Goal: Task Accomplishment & Management: Manage account settings

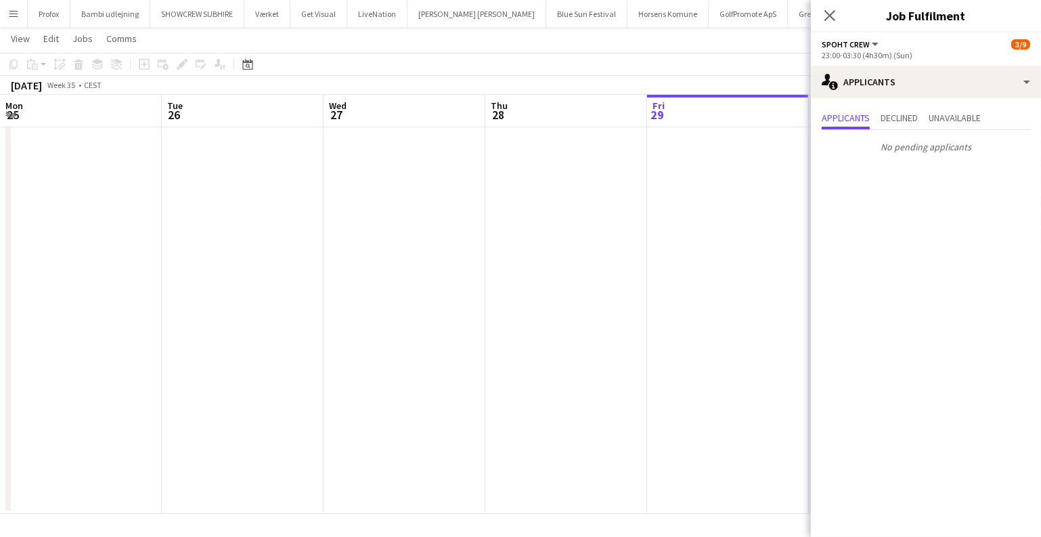
scroll to position [0, 465]
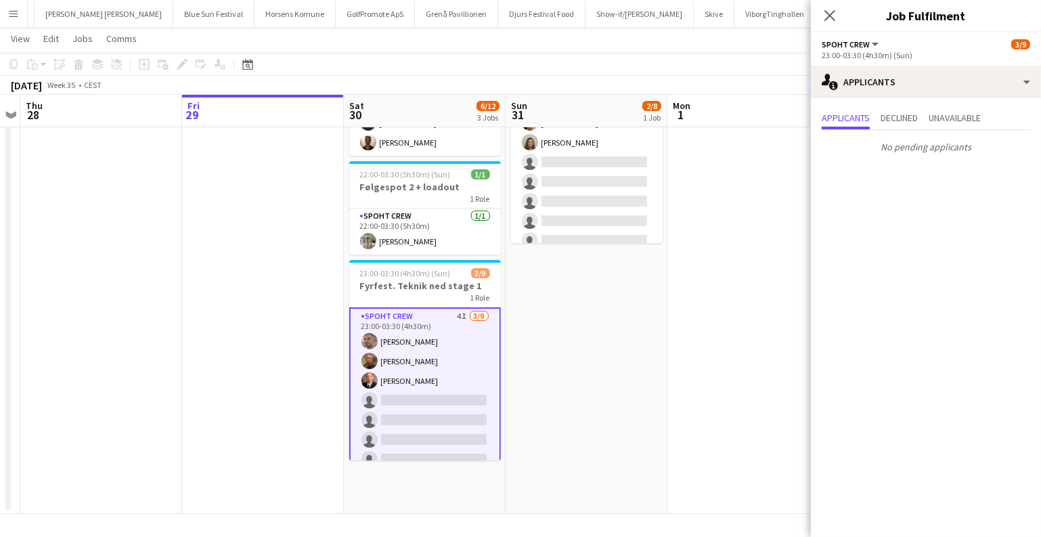
click at [10, 16] on app-icon "Menu" at bounding box center [13, 13] width 11 height 11
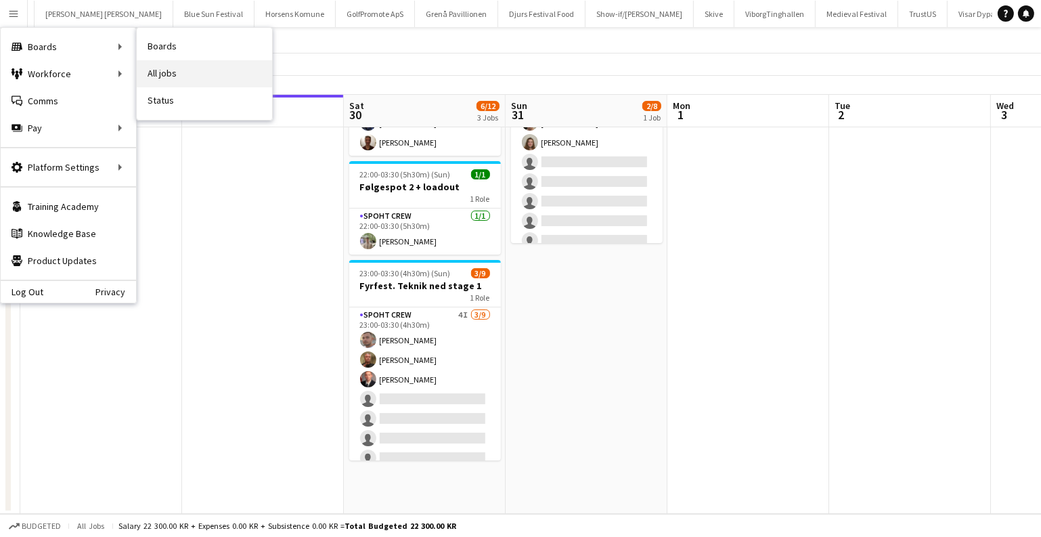
click at [163, 65] on link "All jobs" at bounding box center [204, 73] width 135 height 27
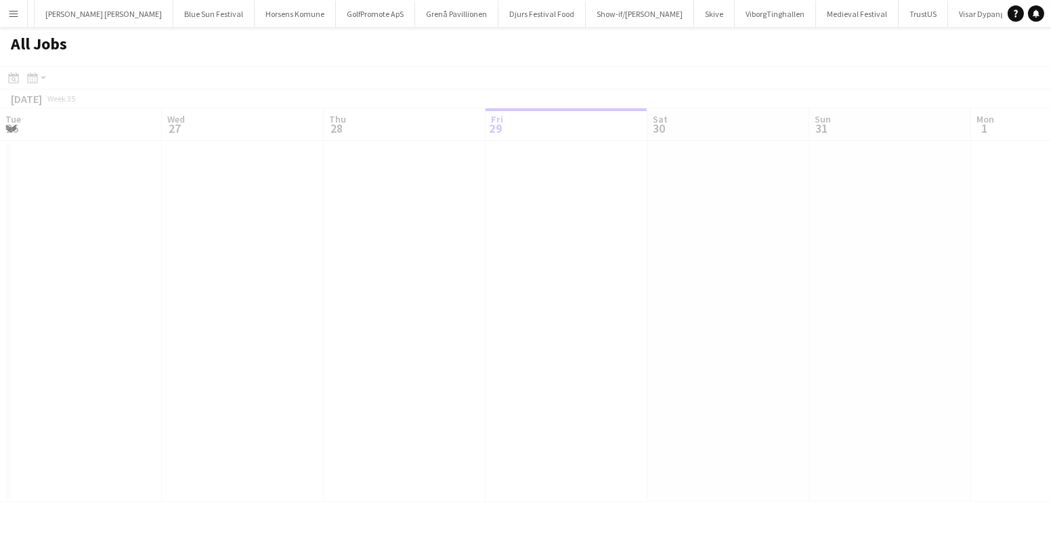
scroll to position [0, 324]
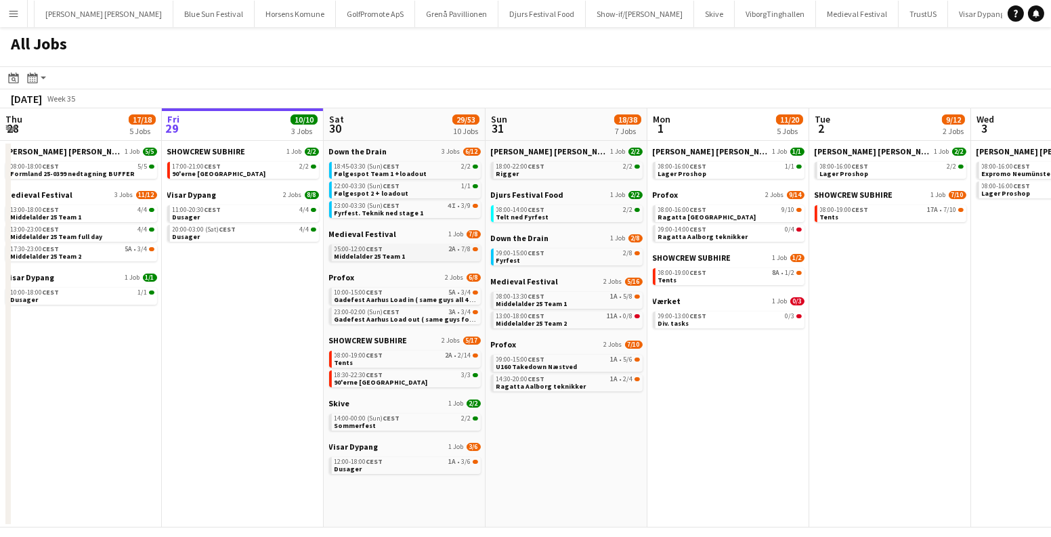
click at [432, 255] on link "05:00-12:00 CEST 2A • 7/8 Middelalder 25 Team 1" at bounding box center [406, 252] width 144 height 16
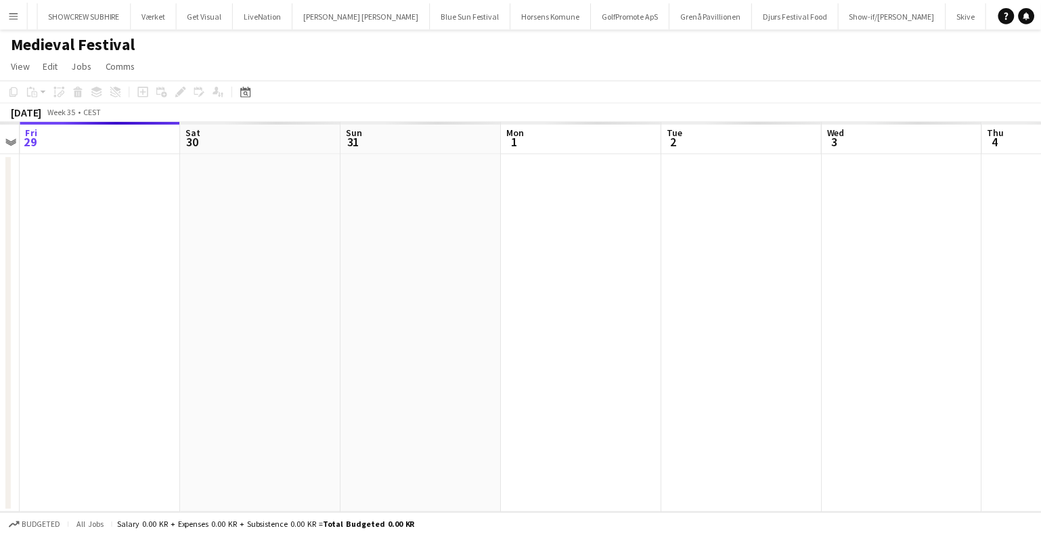
scroll to position [0, 184]
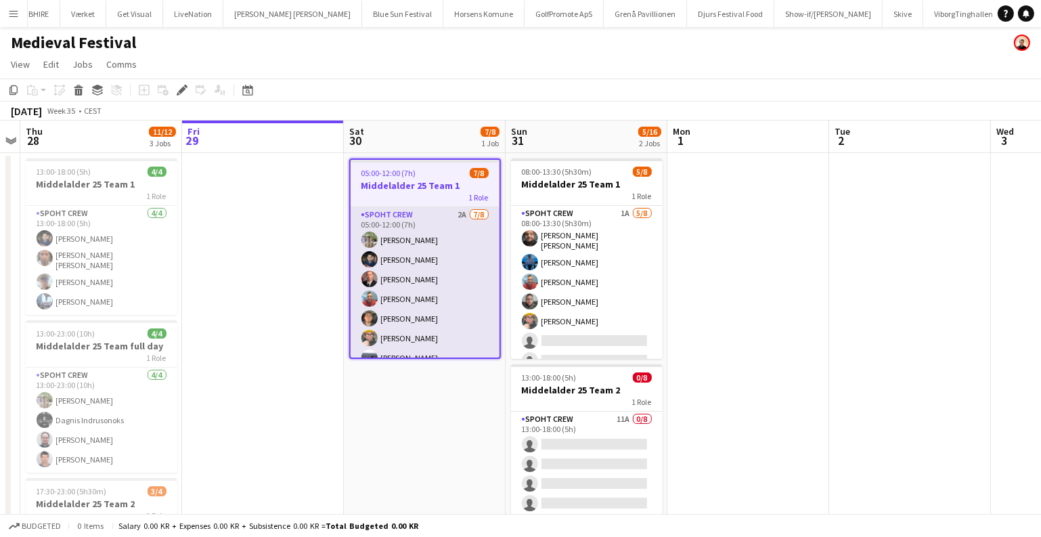
click at [419, 324] on app-card-role "Spoht Crew 2A 7/8 05:00-12:00 (7h) Arthur Daval-Markussen Marius Ciungu Aurimas…" at bounding box center [425, 298] width 149 height 183
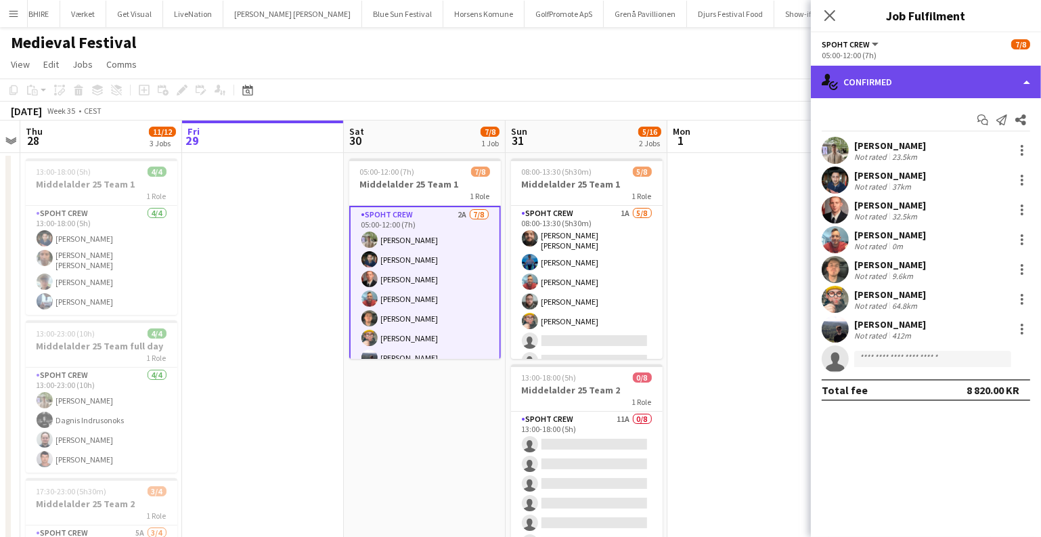
click at [977, 89] on div "single-neutral-actions-check-2 Confirmed" at bounding box center [926, 82] width 230 height 32
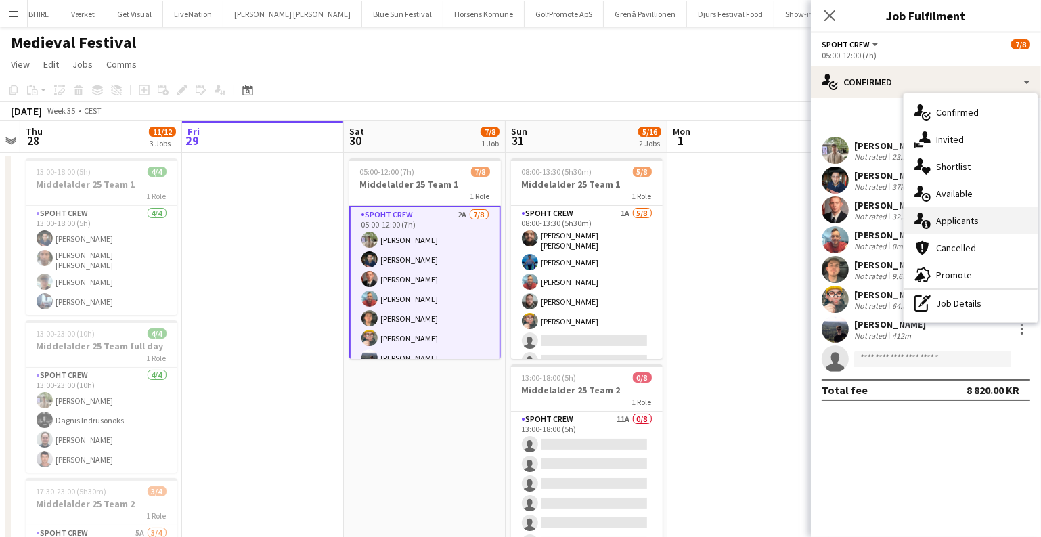
click at [933, 225] on div "single-neutral-actions-information Applicants" at bounding box center [971, 220] width 134 height 27
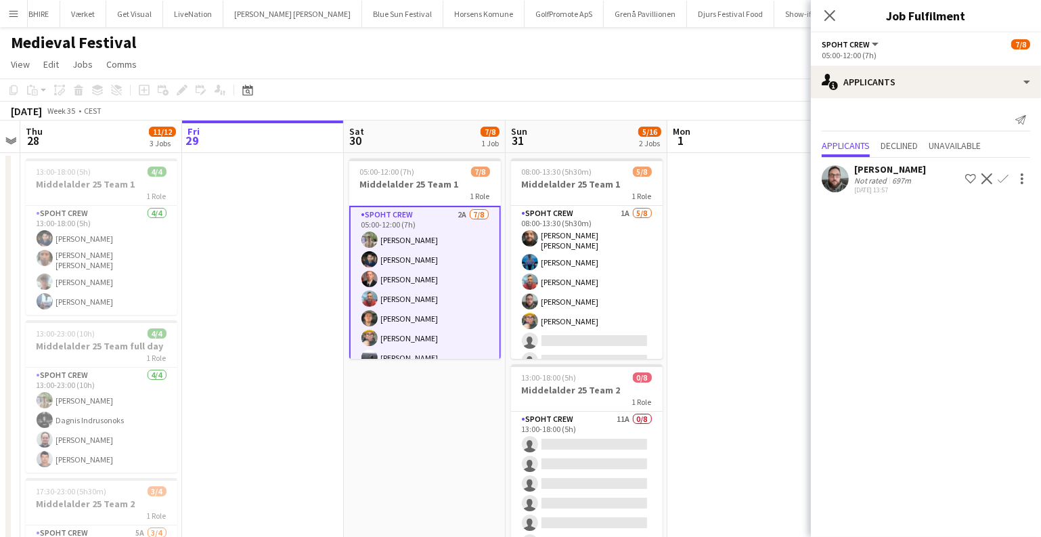
click at [1001, 177] on app-icon "Confirm" at bounding box center [1003, 178] width 11 height 11
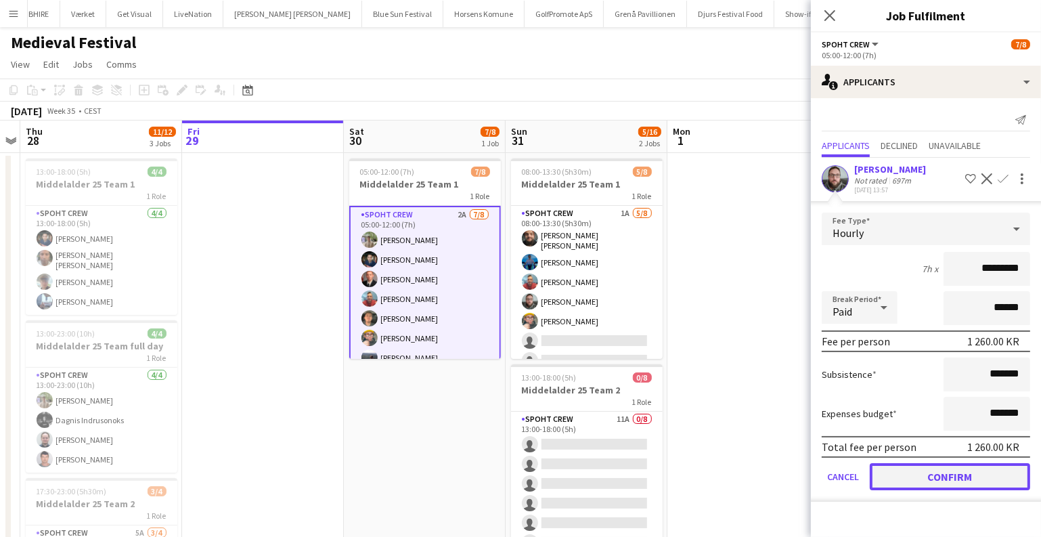
click at [940, 479] on button "Confirm" at bounding box center [950, 476] width 160 height 27
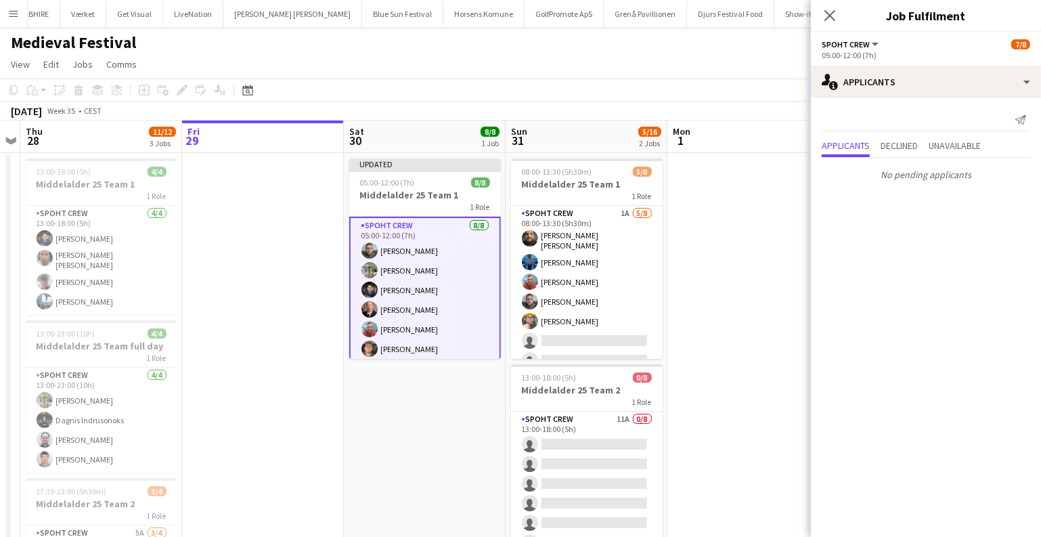
click at [707, 280] on app-date-cell at bounding box center [749, 423] width 162 height 540
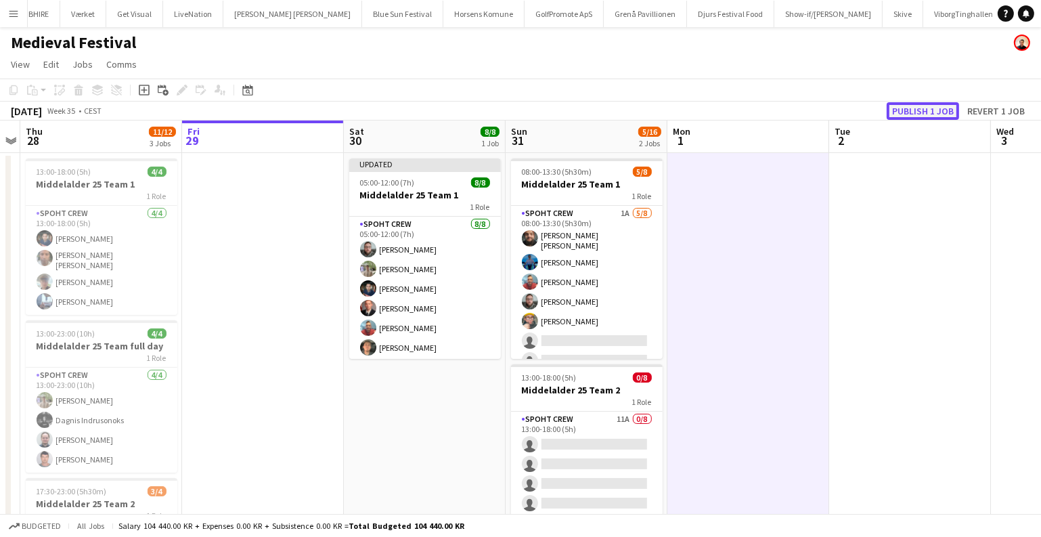
click at [939, 110] on button "Publish 1 job" at bounding box center [923, 111] width 72 height 18
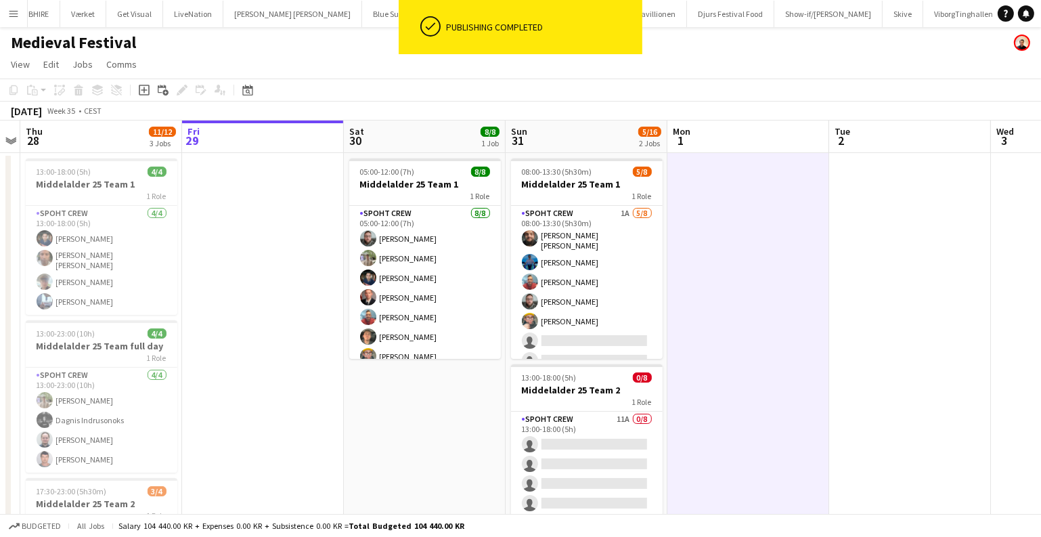
drag, startPoint x: 6, startPoint y: 12, endPoint x: 47, endPoint y: 35, distance: 46.4
click at [6, 13] on button "Menu" at bounding box center [13, 13] width 27 height 27
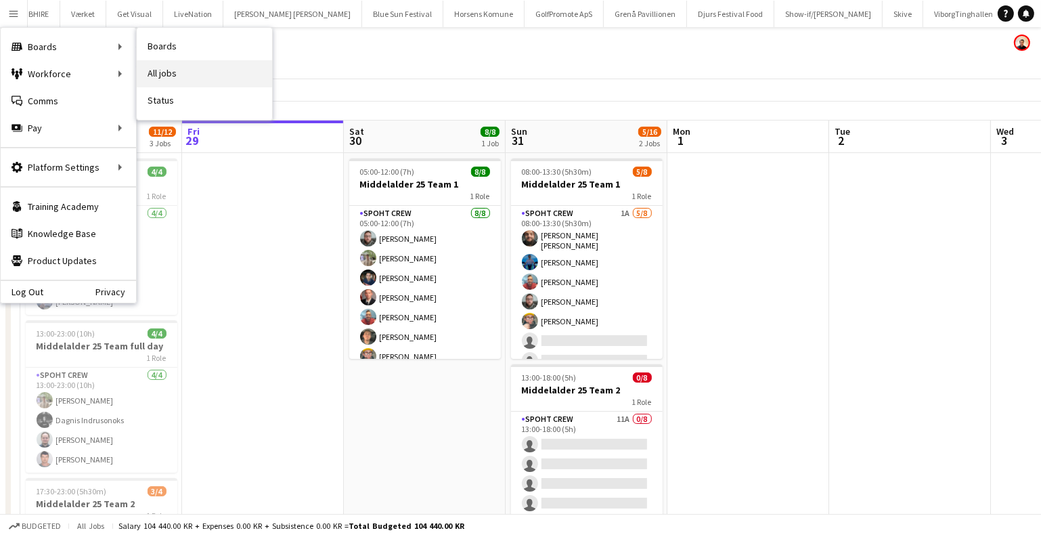
click at [162, 60] on link "All jobs" at bounding box center [204, 73] width 135 height 27
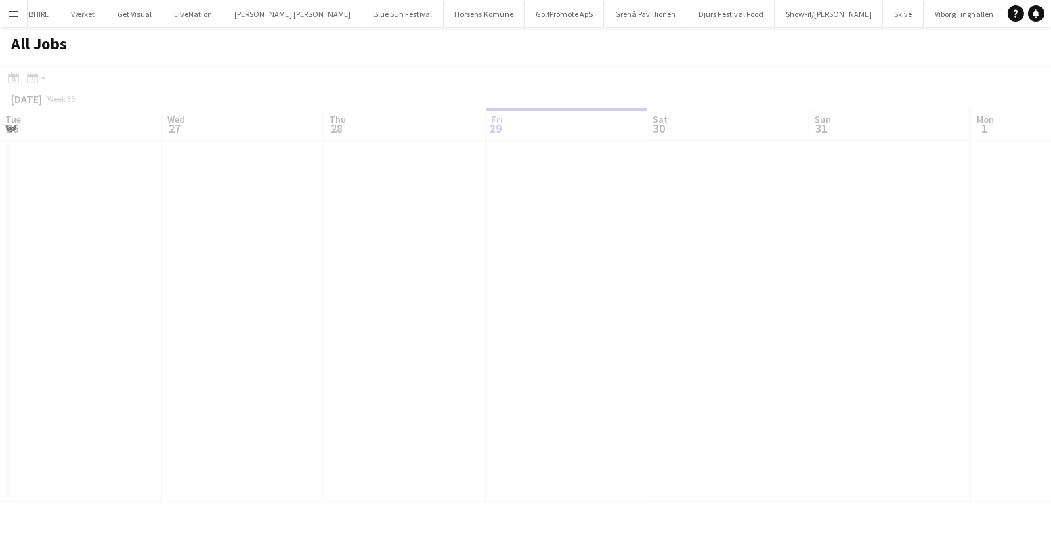
scroll to position [0, 324]
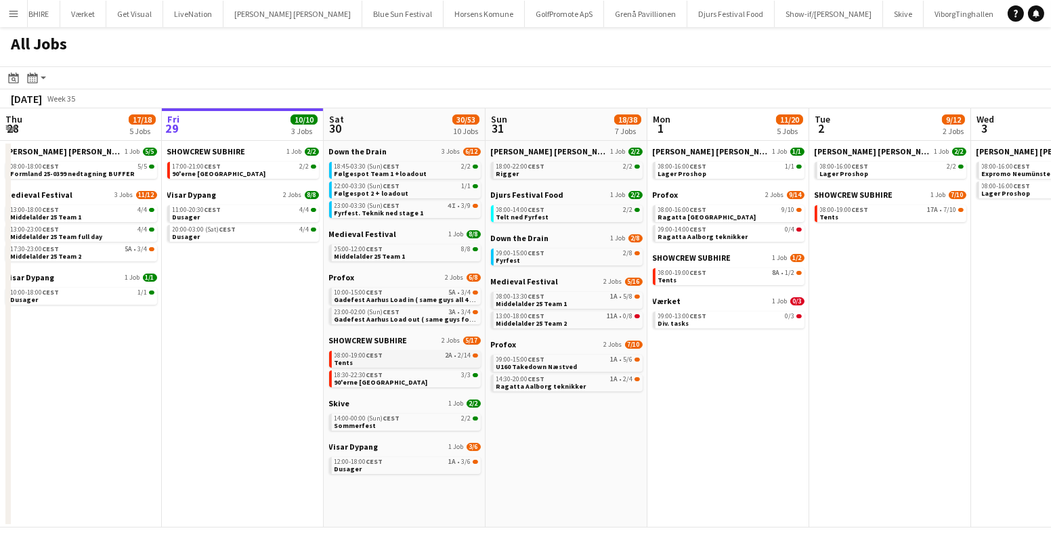
click at [452, 357] on span "2A" at bounding box center [448, 355] width 7 height 7
click at [435, 466] on link "12:00-18:00 CEST 1A • 3/6 Dusager" at bounding box center [406, 465] width 144 height 16
click at [594, 366] on link "09:00-15:00 CEST 1A • 5/6 U160 Takedown Næstved" at bounding box center [568, 363] width 144 height 16
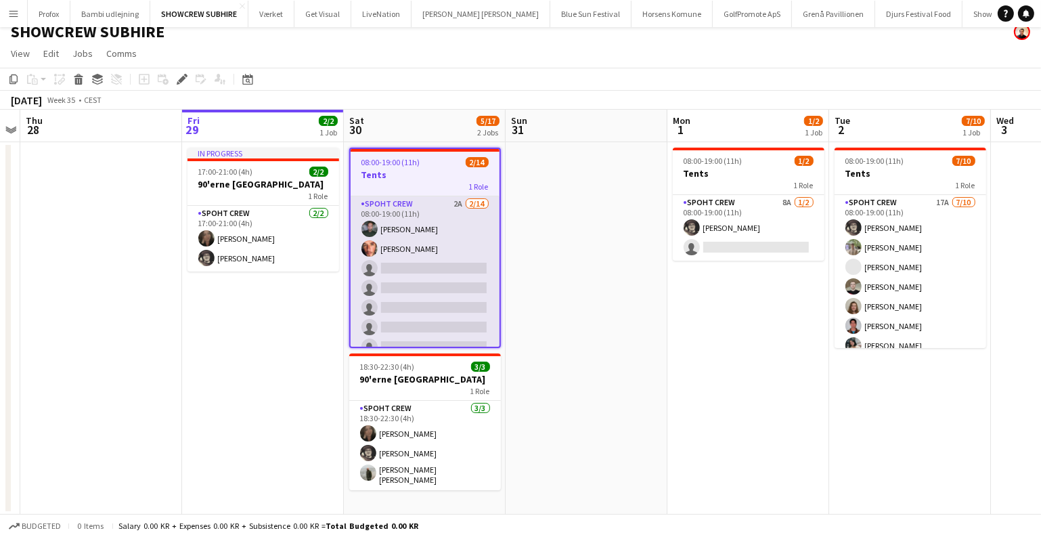
scroll to position [11, 0]
click at [424, 269] on app-card-role "Spoht Crew 2A 2/14 08:00-19:00 (11h) Nikolaj Andersen Amador Bohorquez single-n…" at bounding box center [425, 346] width 149 height 301
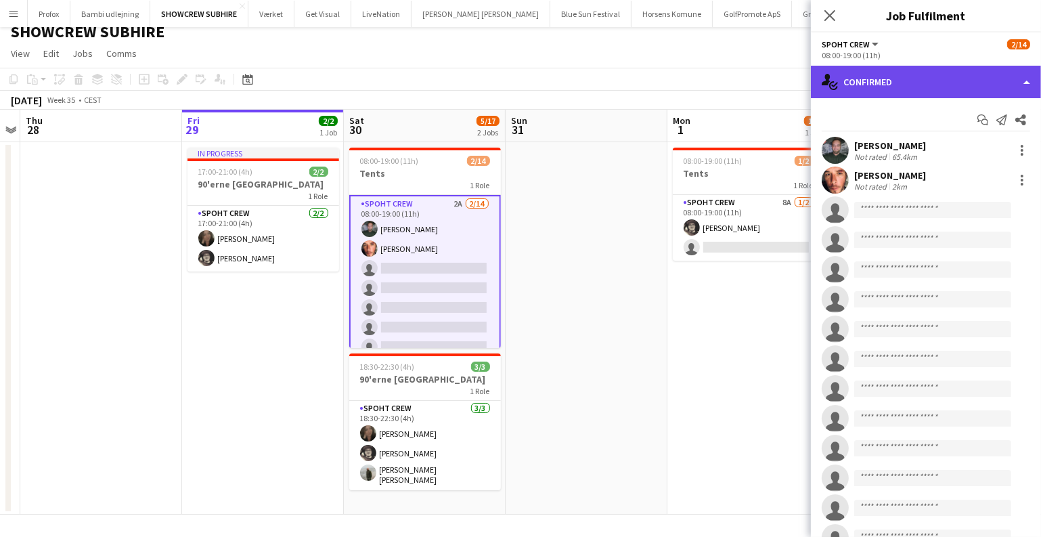
click at [956, 80] on div "single-neutral-actions-check-2 Confirmed" at bounding box center [926, 82] width 230 height 32
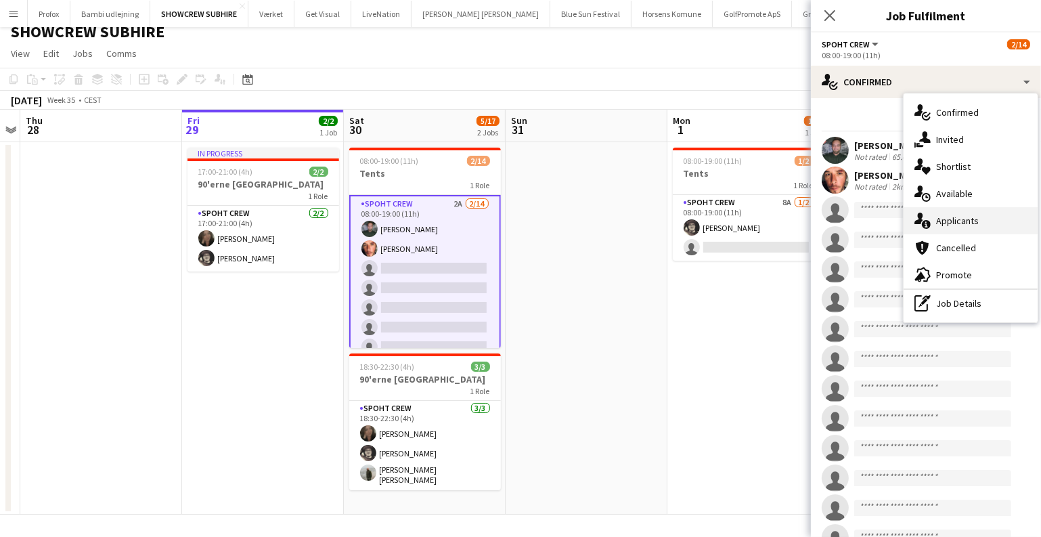
click at [966, 214] on div "single-neutral-actions-information Applicants" at bounding box center [971, 220] width 134 height 27
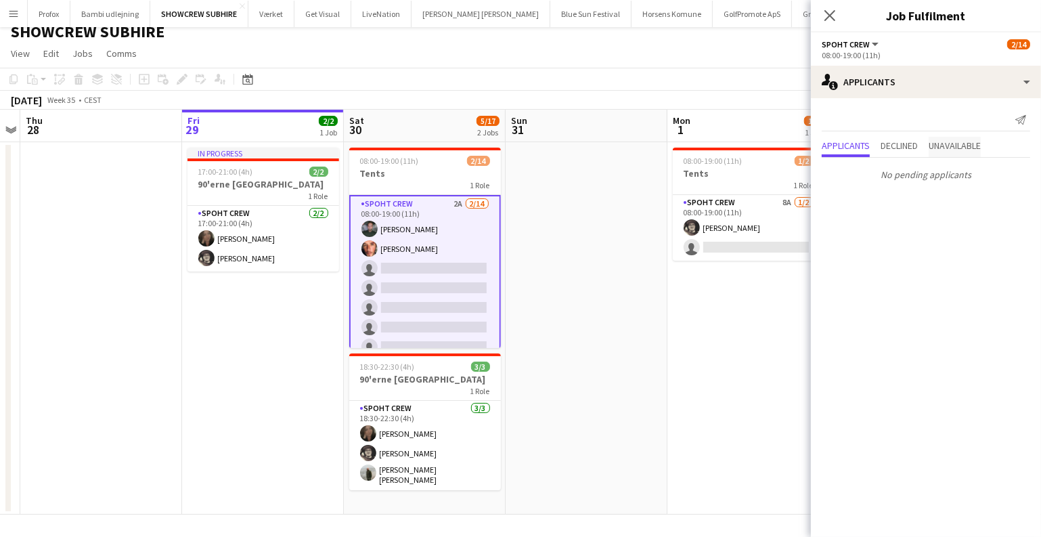
click at [959, 150] on span "Unavailable" at bounding box center [955, 145] width 52 height 9
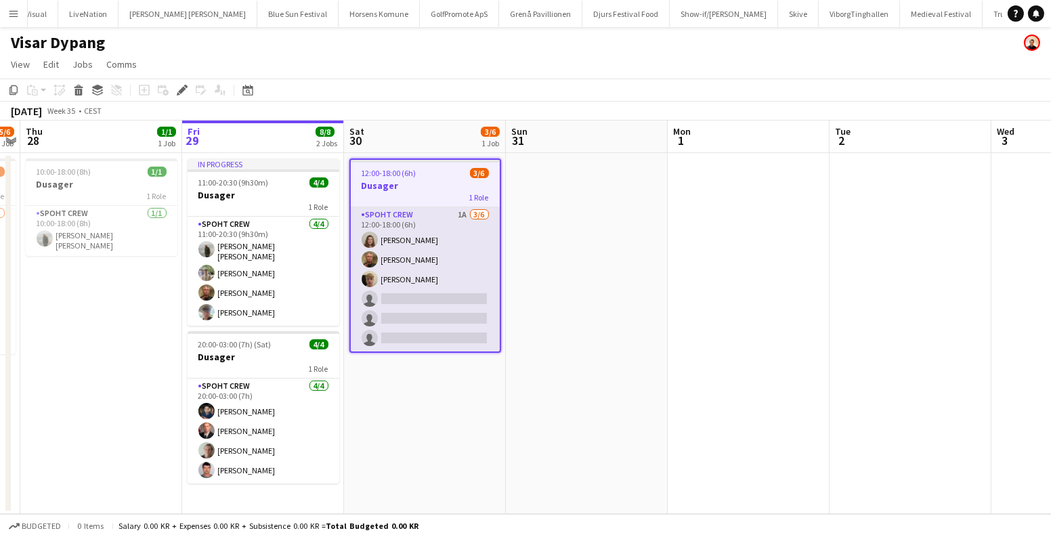
scroll to position [0, 299]
click at [444, 300] on app-card-role "Spoht Crew 1A 3/6 12:00-18:00 (6h) Annija Uzule Karsten Sørensen Jakob Buhl sin…" at bounding box center [425, 279] width 149 height 144
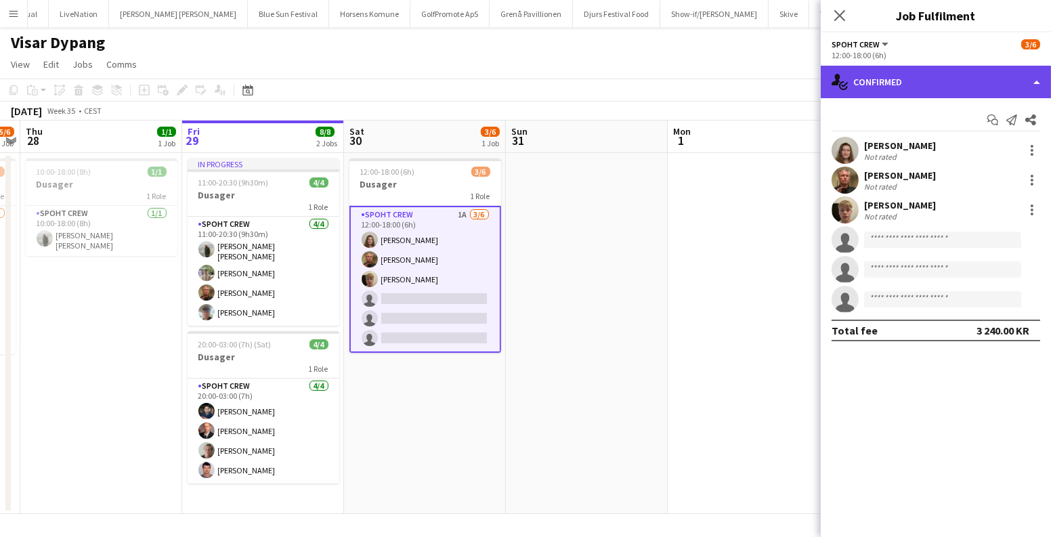
click at [924, 77] on div "single-neutral-actions-check-2 Confirmed" at bounding box center [936, 82] width 230 height 32
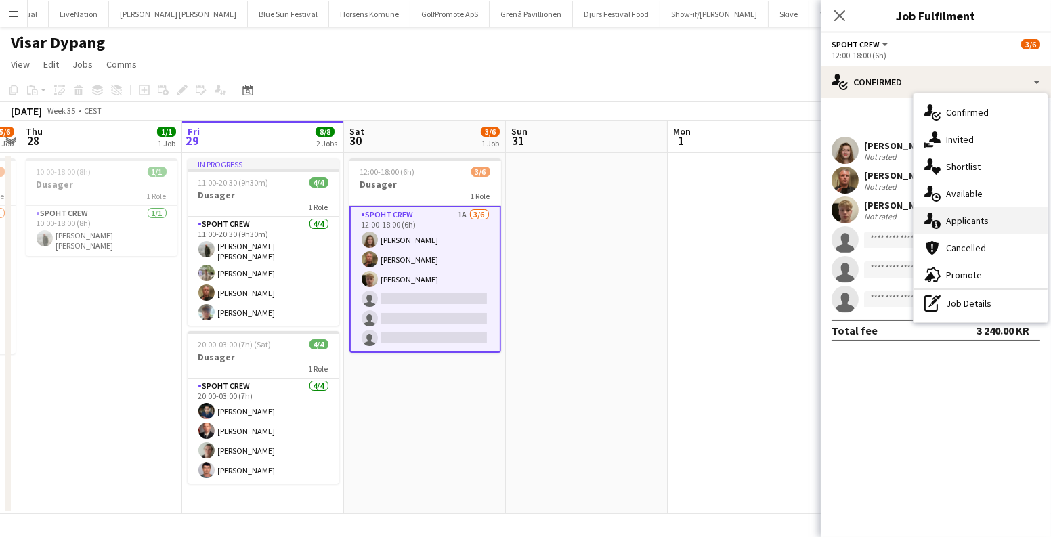
click at [957, 220] on div "single-neutral-actions-information Applicants" at bounding box center [980, 220] width 134 height 27
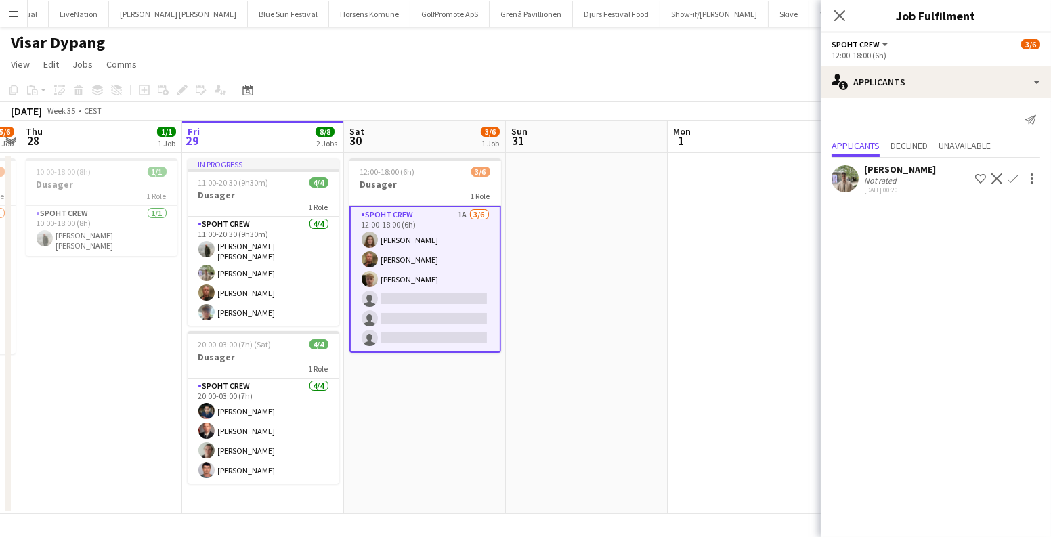
click at [1007, 179] on app-icon "Confirm" at bounding box center [1012, 178] width 11 height 11
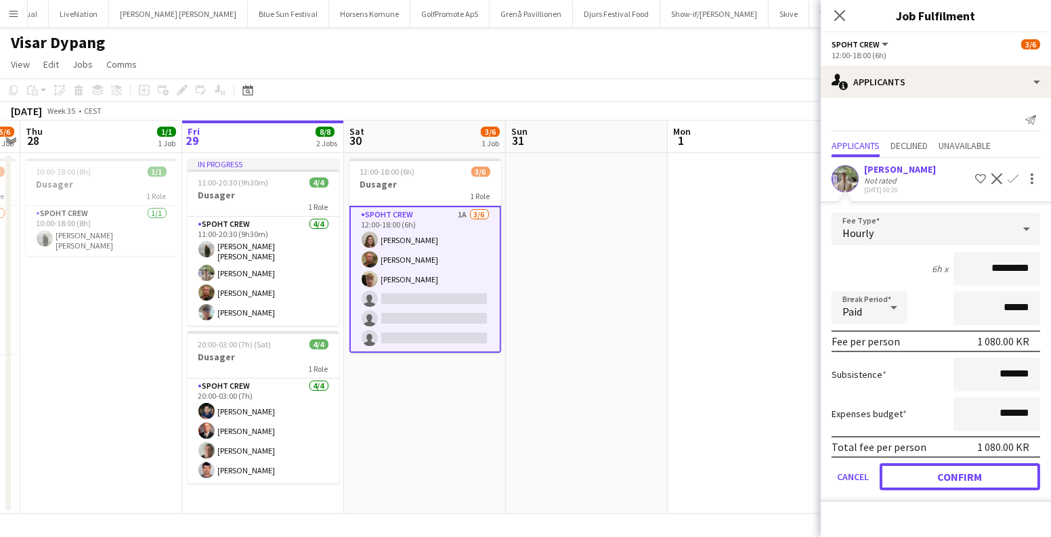
click at [991, 478] on button "Confirm" at bounding box center [959, 476] width 160 height 27
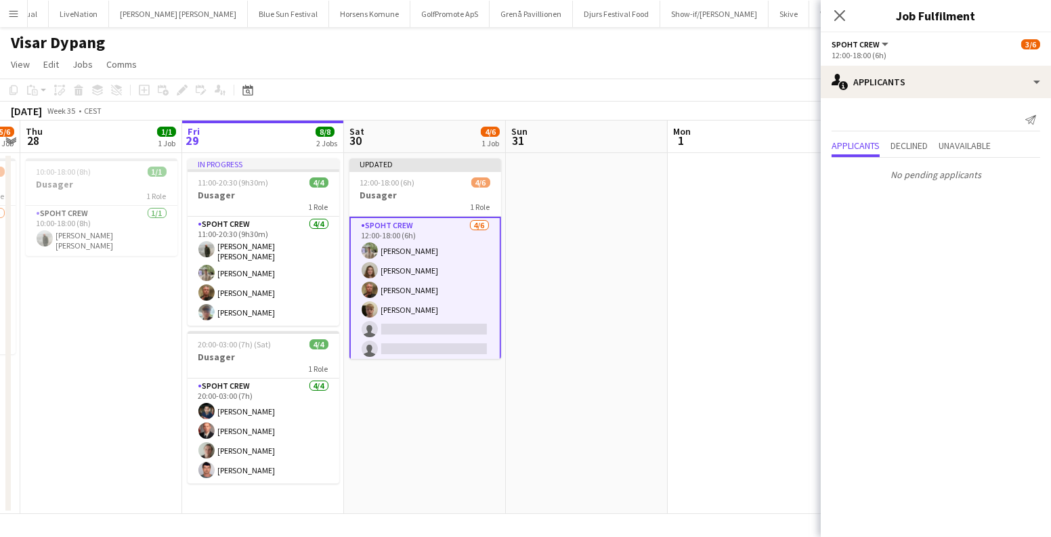
click at [657, 331] on app-date-cell at bounding box center [587, 333] width 162 height 361
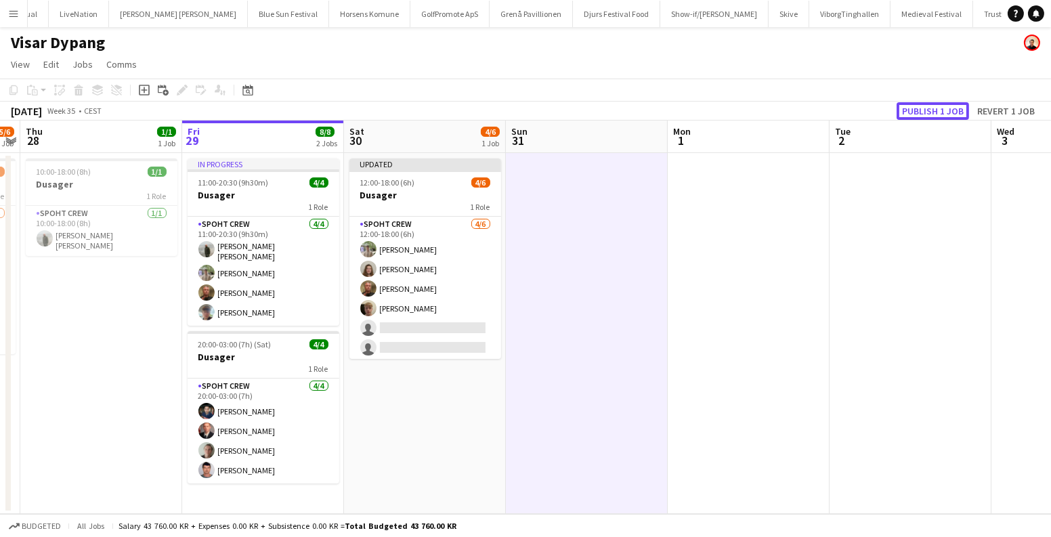
click at [911, 111] on button "Publish 1 job" at bounding box center [932, 111] width 72 height 18
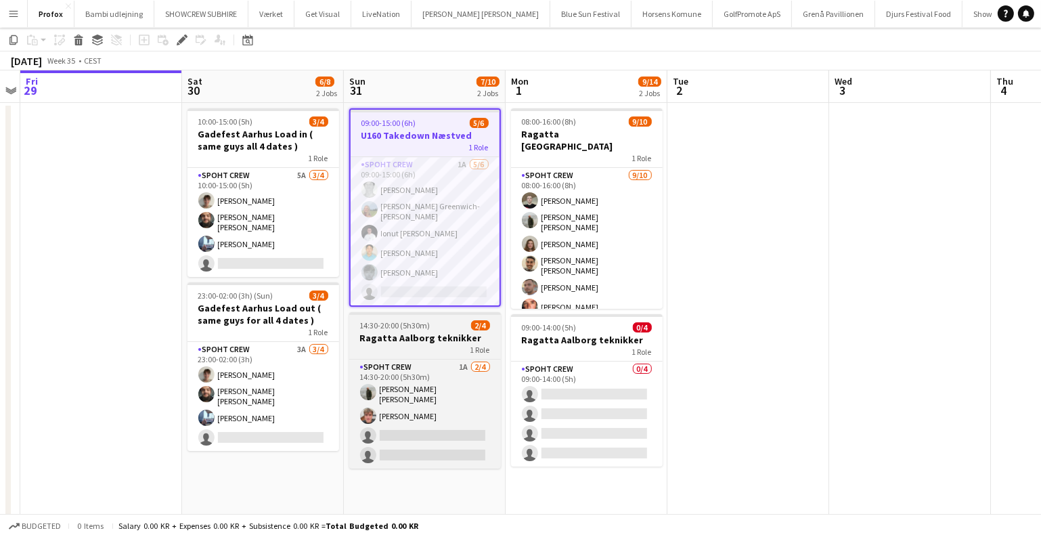
scroll to position [62, 0]
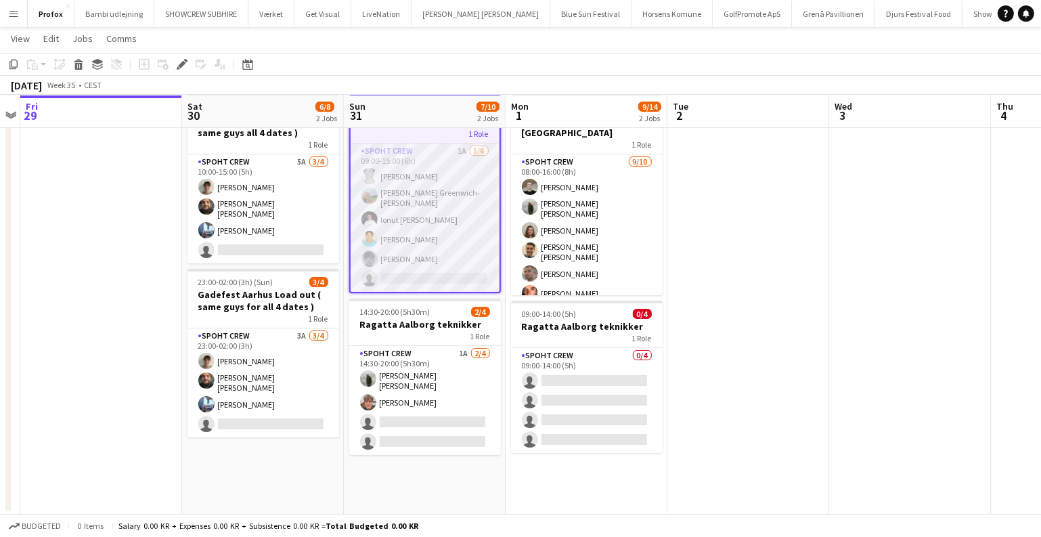
click at [431, 225] on app-card-role "Spoht Crew 1A [DATE] 09:00-15:00 (6h) [PERSON_NAME] [PERSON_NAME] Greenwich-[PE…" at bounding box center [425, 218] width 149 height 148
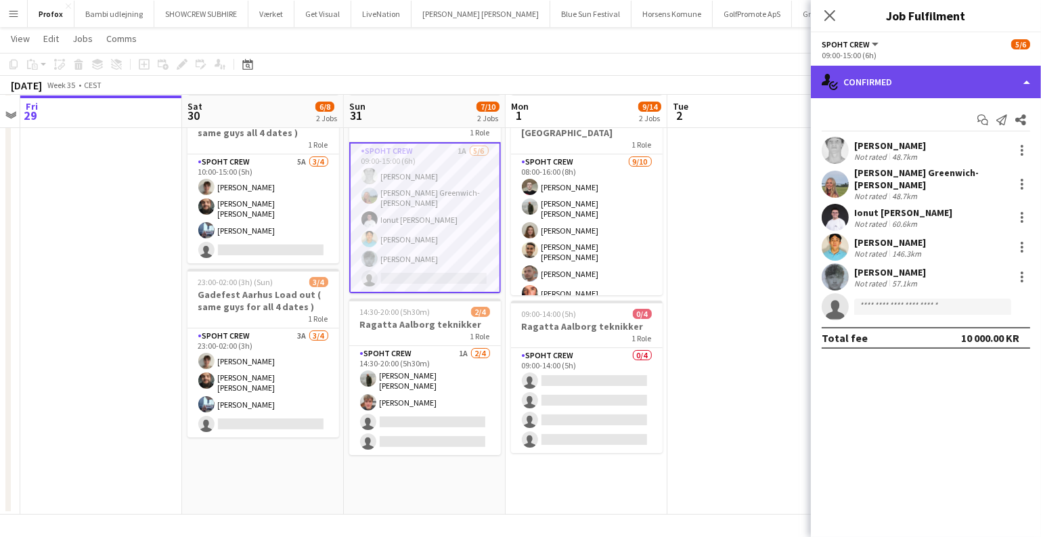
click at [1001, 81] on div "single-neutral-actions-check-2 Confirmed" at bounding box center [926, 82] width 230 height 32
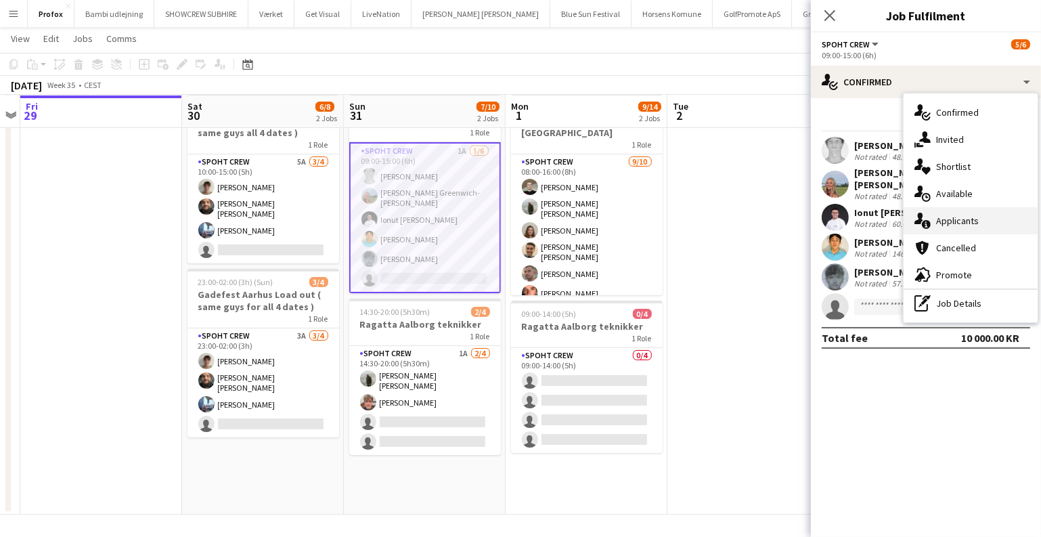
click at [923, 219] on icon "single-neutral-actions-information" at bounding box center [923, 221] width 16 height 16
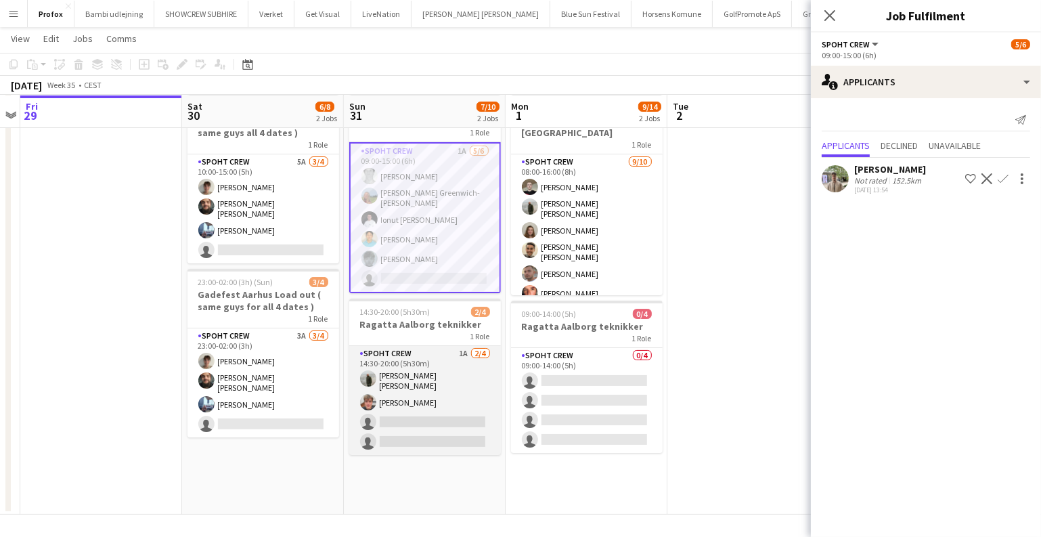
click at [469, 379] on app-card-role "Spoht Crew 1A [DATE] 14:30-20:00 (5h30m) [PERSON_NAME] [PERSON_NAME] [PERSON_NA…" at bounding box center [425, 400] width 152 height 109
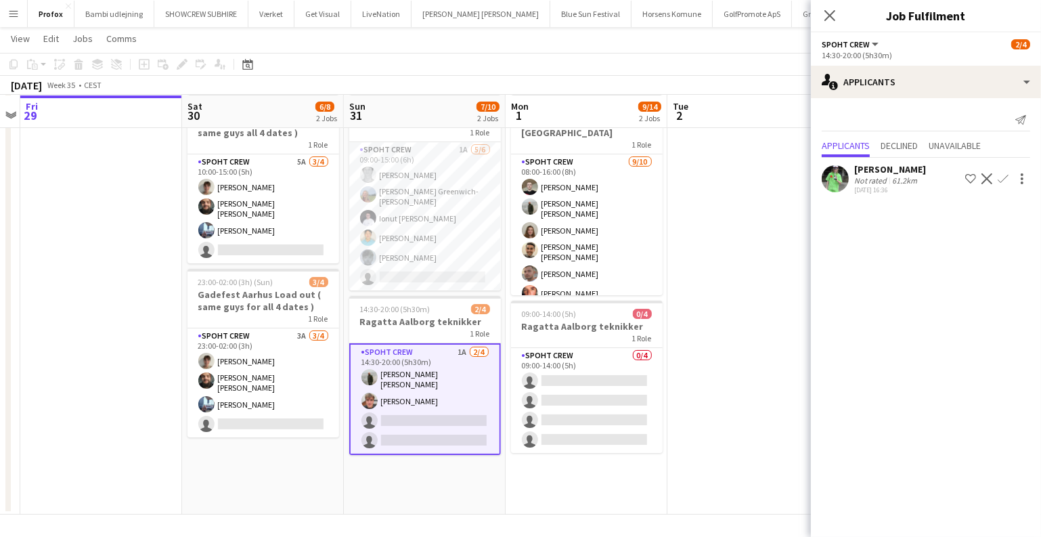
click at [1009, 177] on button "Confirm" at bounding box center [1003, 179] width 16 height 16
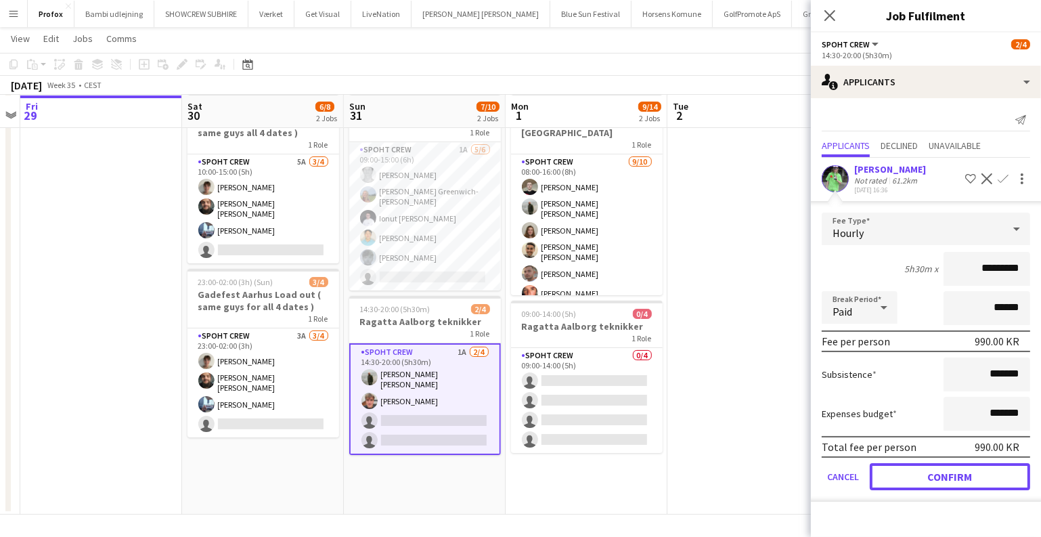
click at [931, 473] on button "Confirm" at bounding box center [950, 476] width 160 height 27
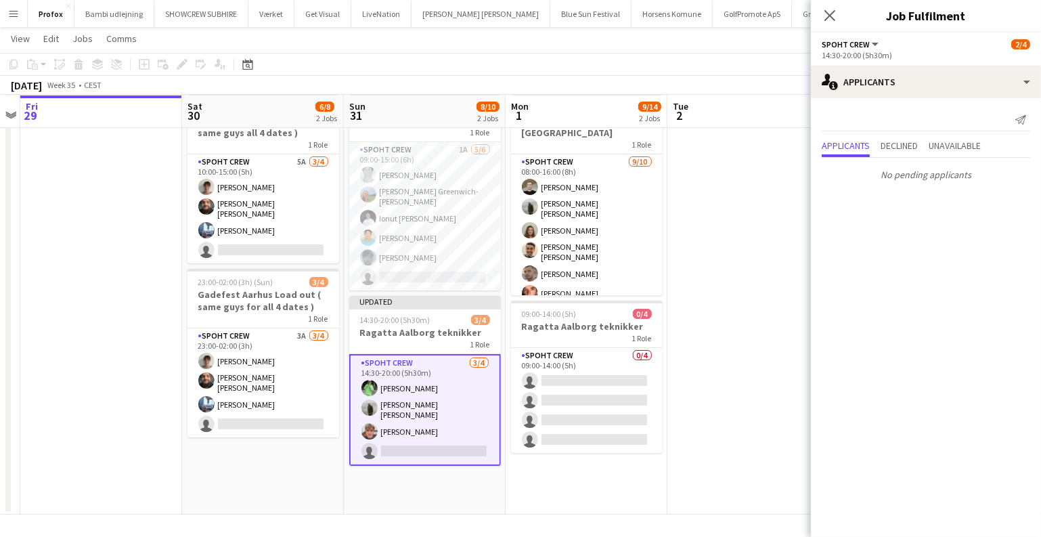
click at [726, 311] on app-date-cell at bounding box center [749, 301] width 162 height 425
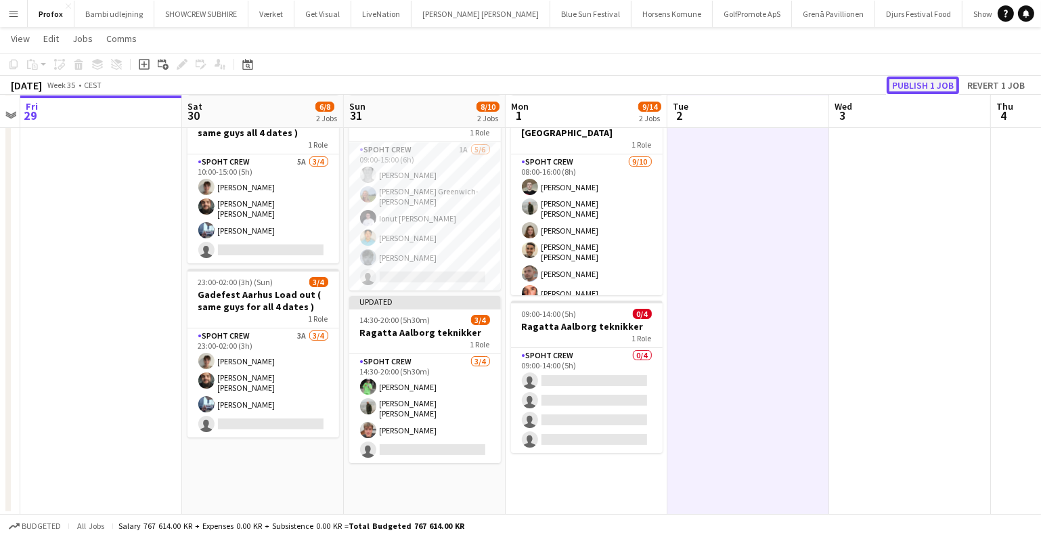
click at [915, 88] on button "Publish 1 job" at bounding box center [923, 86] width 72 height 18
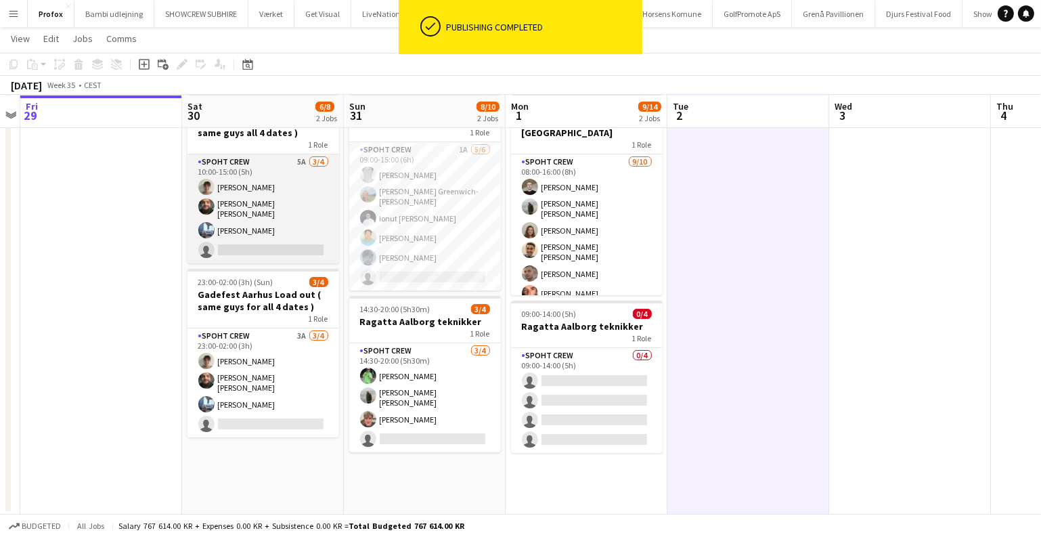
click at [281, 234] on app-card-role "Spoht Crew 5A [DATE] 10:00-15:00 (5h) [PERSON_NAME] [PERSON_NAME] [PERSON_NAME]…" at bounding box center [264, 208] width 152 height 109
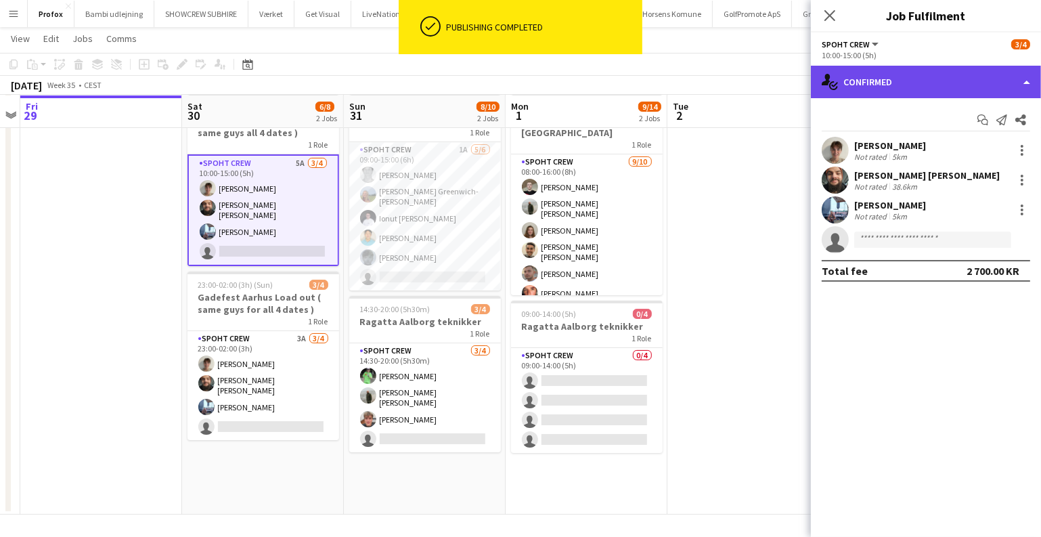
click at [942, 79] on div "single-neutral-actions-check-2 Confirmed" at bounding box center [926, 82] width 230 height 32
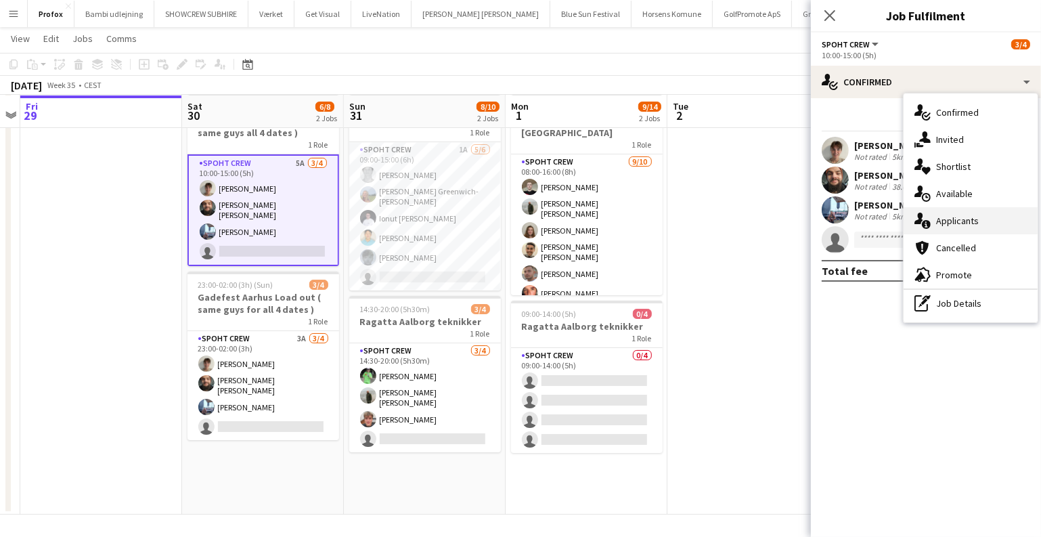
click at [967, 226] on div "single-neutral-actions-information Applicants" at bounding box center [971, 220] width 134 height 27
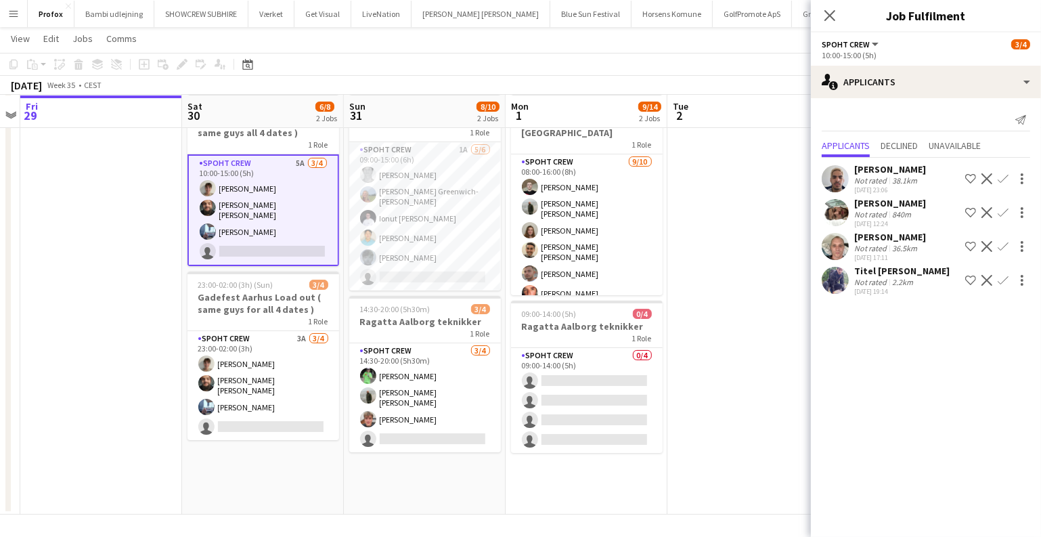
click at [1007, 212] on app-icon "Confirm" at bounding box center [1003, 212] width 11 height 11
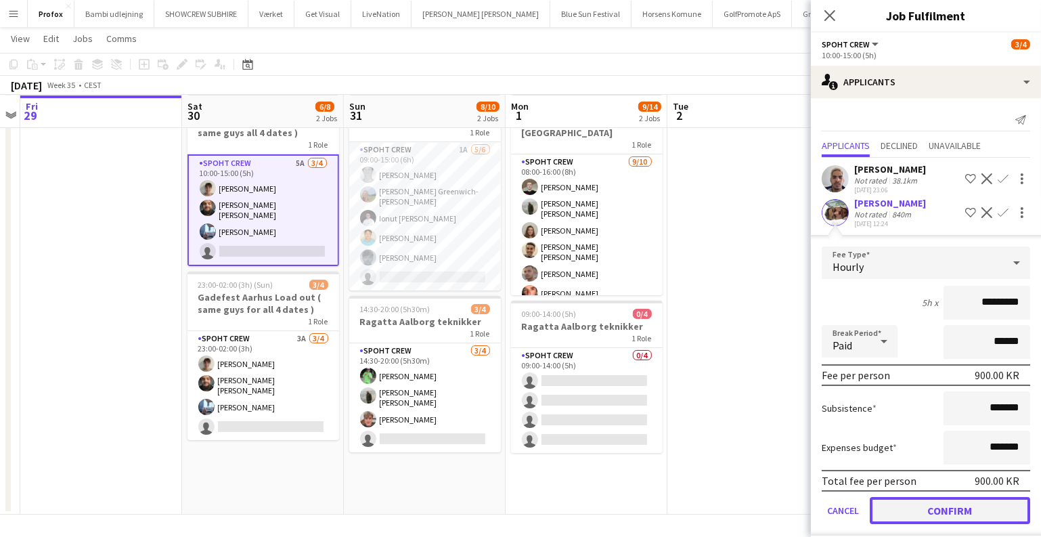
click at [915, 499] on button "Confirm" at bounding box center [950, 510] width 160 height 27
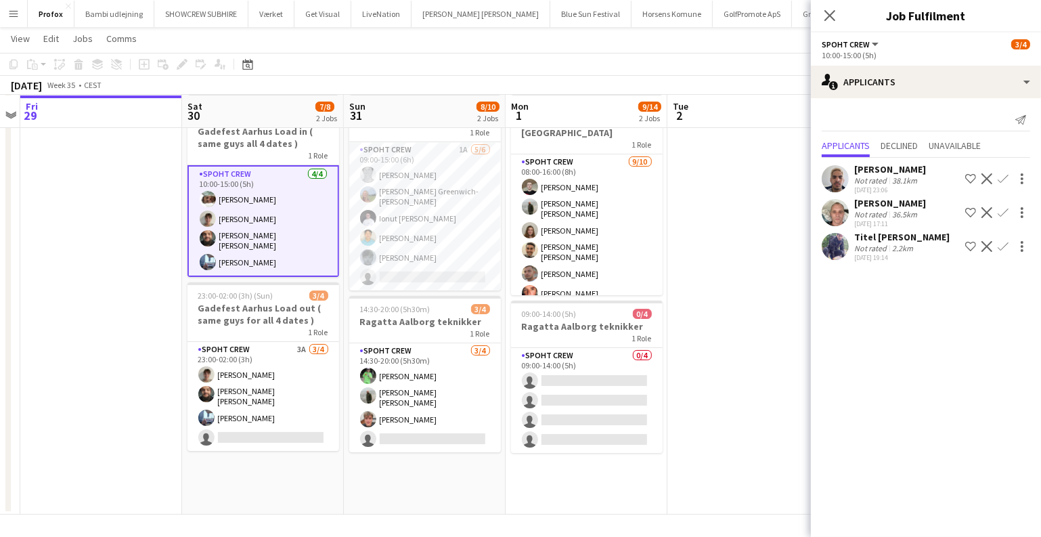
click at [782, 284] on app-date-cell at bounding box center [749, 301] width 162 height 425
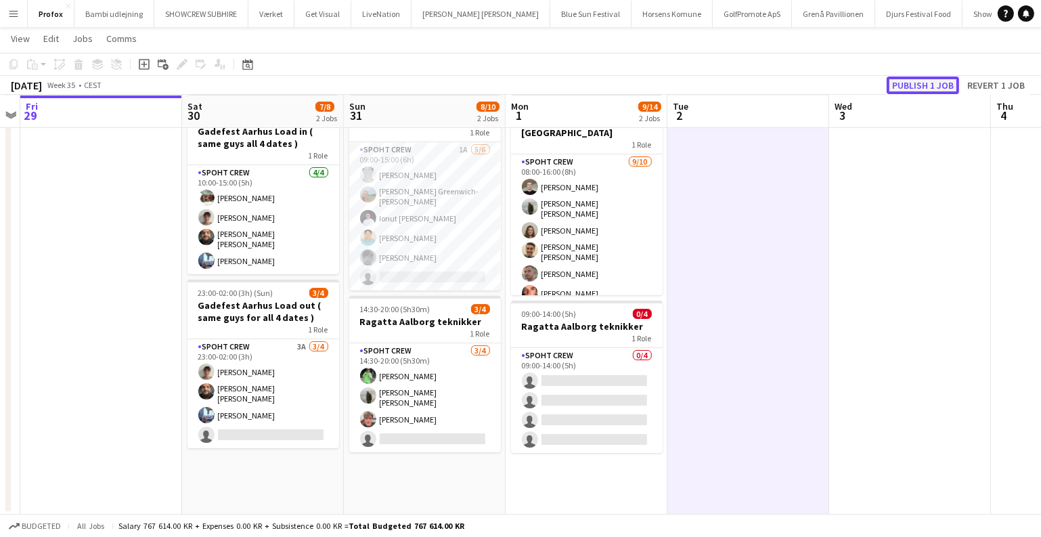
click at [919, 85] on button "Publish 1 job" at bounding box center [923, 86] width 72 height 18
